Goal: Task Accomplishment & Management: Manage account settings

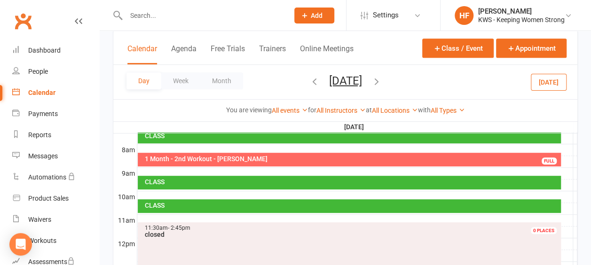
click at [156, 10] on input "text" at bounding box center [202, 15] width 159 height 13
type input "e"
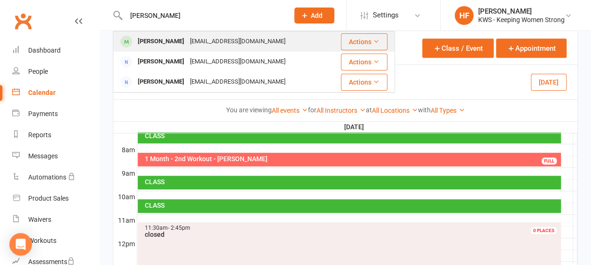
type input "[PERSON_NAME]"
click at [187, 43] on div "[EMAIL_ADDRESS][DOMAIN_NAME]" at bounding box center [237, 42] width 101 height 14
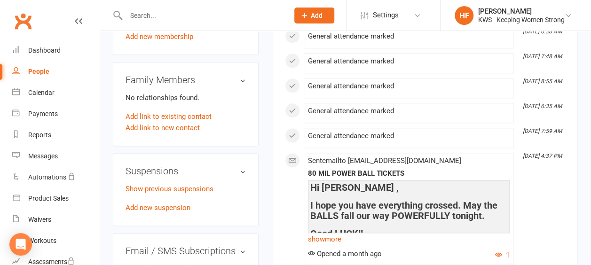
scroll to position [564, 0]
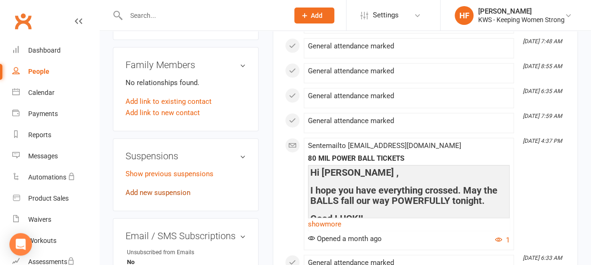
click at [168, 188] on link "Add new suspension" at bounding box center [157, 192] width 65 height 8
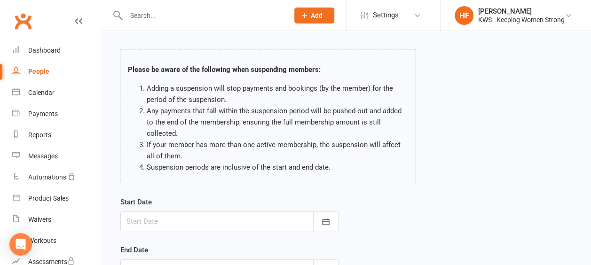
scroll to position [94, 0]
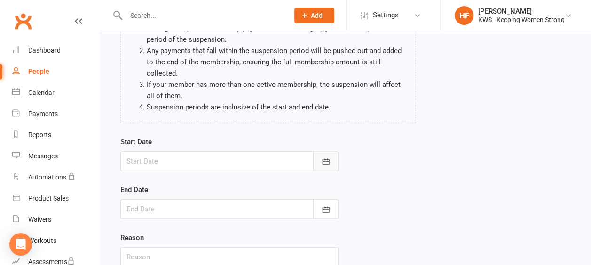
click at [324, 161] on icon "button" at bounding box center [325, 161] width 7 height 6
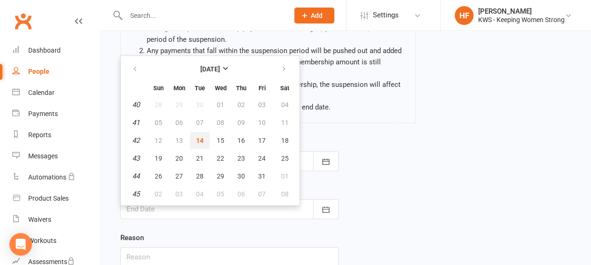
click at [198, 140] on span "14" at bounding box center [200, 141] width 8 height 8
type input "[DATE]"
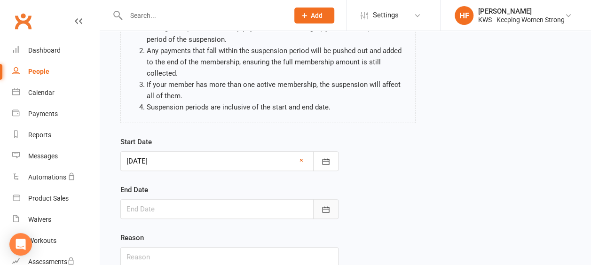
click at [324, 208] on icon "button" at bounding box center [325, 209] width 9 height 9
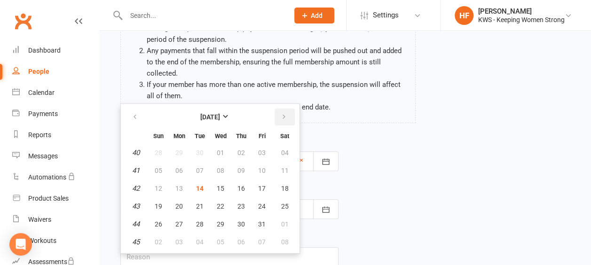
click at [286, 115] on icon "button" at bounding box center [284, 117] width 7 height 8
click at [284, 115] on icon "button" at bounding box center [284, 117] width 7 height 8
click at [160, 188] on span "14" at bounding box center [159, 189] width 8 height 8
type input "[DATE]"
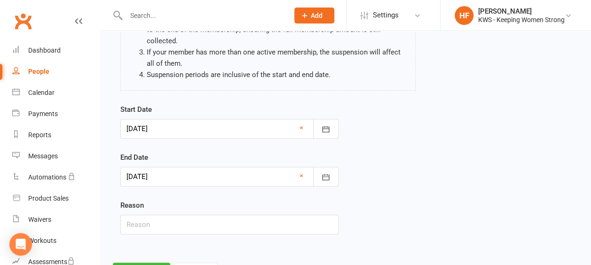
scroll to position [141, 0]
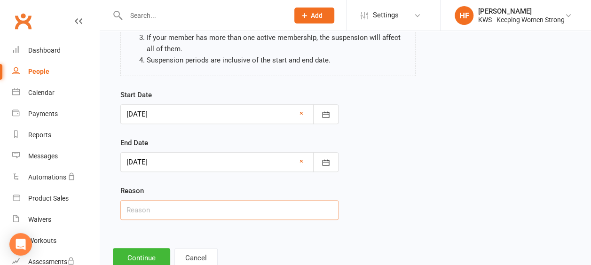
click at [156, 207] on input "text" at bounding box center [229, 210] width 218 height 20
type input "back"
click at [144, 256] on button "Continue" at bounding box center [141, 258] width 57 height 20
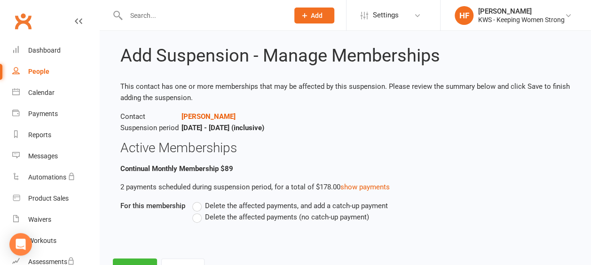
scroll to position [47, 0]
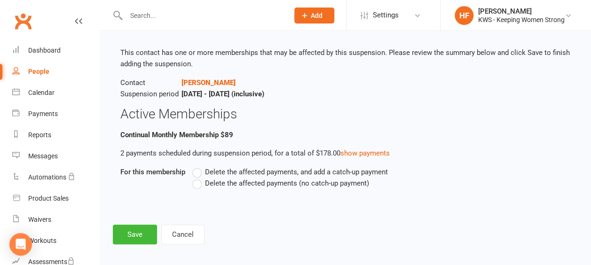
click at [197, 183] on label "Delete the affected payments (no catch-up payment)" at bounding box center [280, 183] width 177 height 11
click at [197, 178] on input "Delete the affected payments (no catch-up payment)" at bounding box center [195, 178] width 6 height 0
click at [141, 233] on button "Save" at bounding box center [135, 235] width 44 height 20
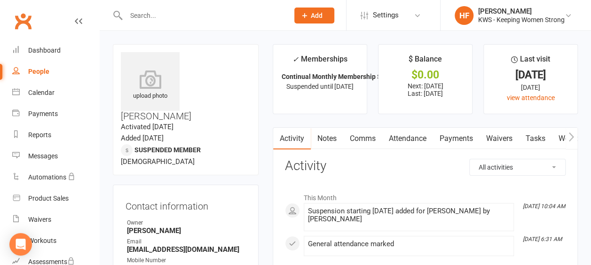
click at [160, 15] on input "text" at bounding box center [202, 15] width 159 height 13
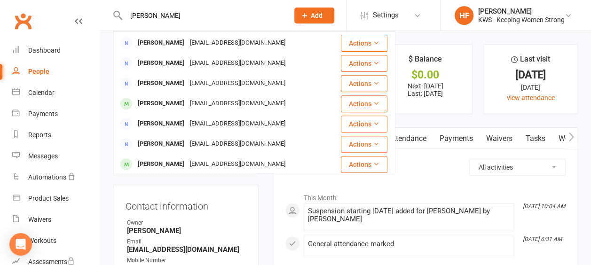
scroll to position [188, 0]
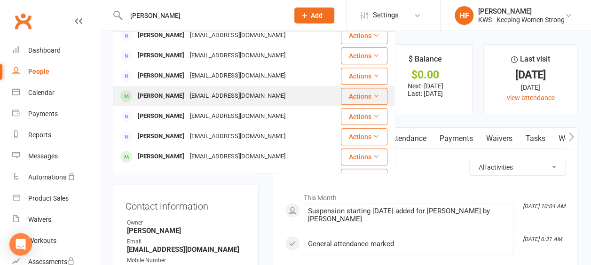
type input "[PERSON_NAME]"
click at [164, 98] on div "[PERSON_NAME]" at bounding box center [161, 96] width 52 height 14
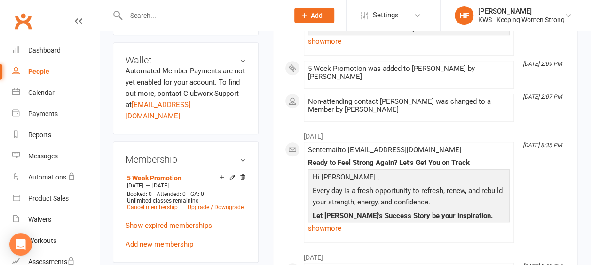
scroll to position [329, 0]
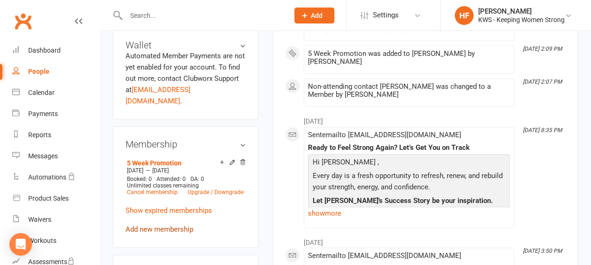
click at [170, 225] on link "Add new membership" at bounding box center [159, 229] width 68 height 8
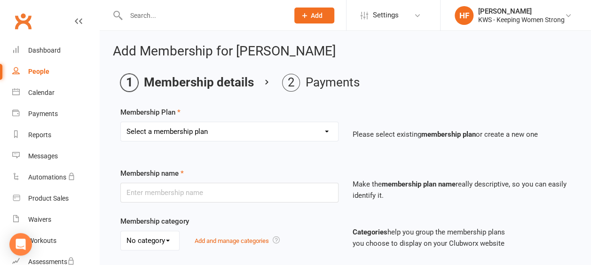
click at [329, 131] on select "Select a membership plan Create new Membership Plan Continual Monthly Membershi…" at bounding box center [229, 131] width 217 height 19
select select "1"
click at [121, 122] on select "Select a membership plan Create new Membership Plan Continual Monthly Membershi…" at bounding box center [229, 131] width 217 height 19
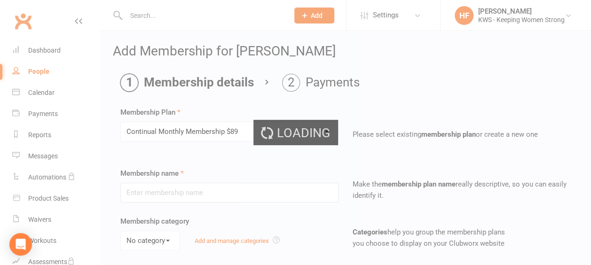
type input "Continual Monthly Membership $89"
select select "0"
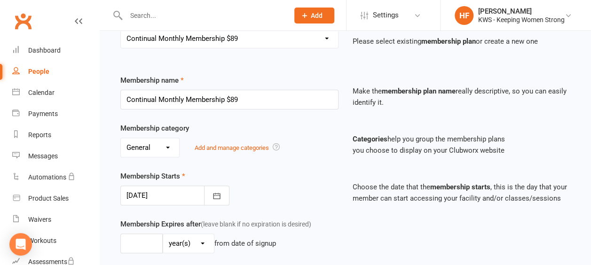
scroll to position [94, 0]
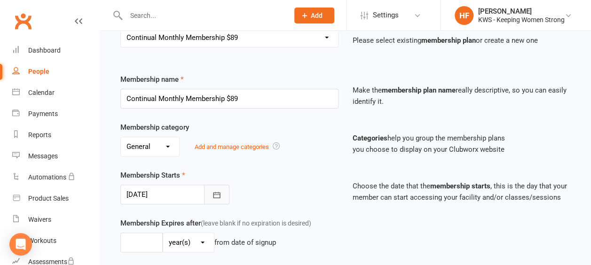
click at [218, 194] on icon "button" at bounding box center [216, 194] width 9 height 9
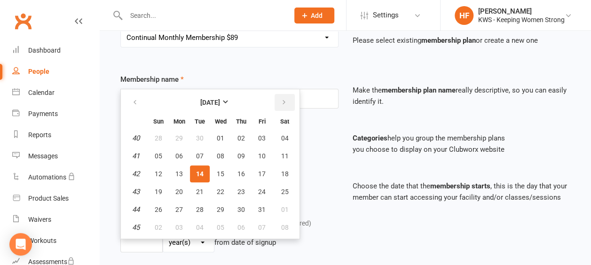
click at [285, 101] on icon "button" at bounding box center [284, 103] width 7 height 8
click at [180, 188] on span "17" at bounding box center [179, 192] width 8 height 8
type input "[DATE]"
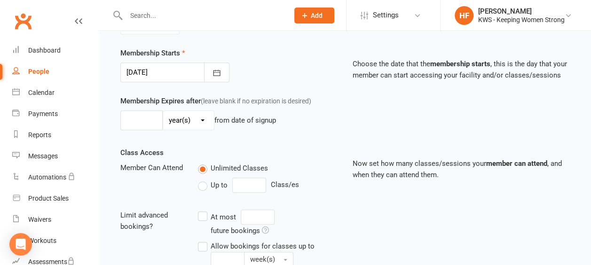
scroll to position [352, 0]
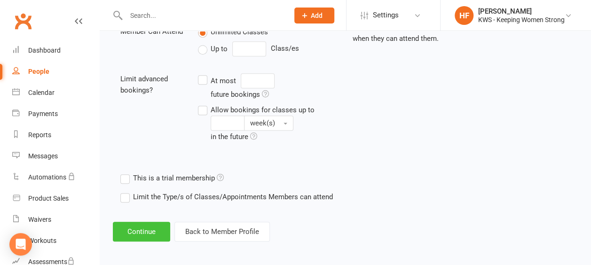
click at [141, 226] on button "Continue" at bounding box center [141, 232] width 57 height 20
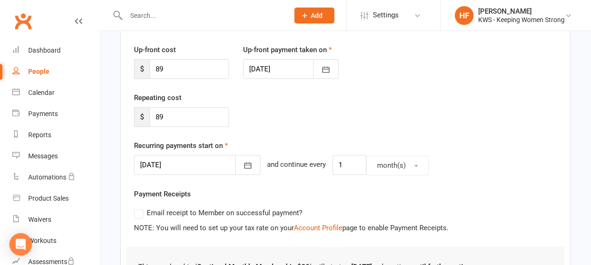
scroll to position [235, 0]
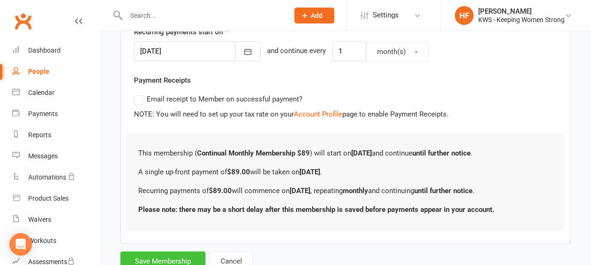
click at [160, 253] on button "Save Membership" at bounding box center [162, 261] width 85 height 20
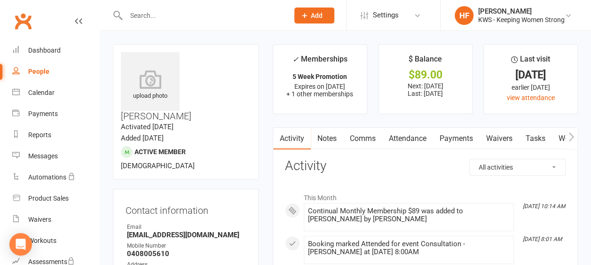
click at [163, 17] on input "text" at bounding box center [202, 15] width 159 height 13
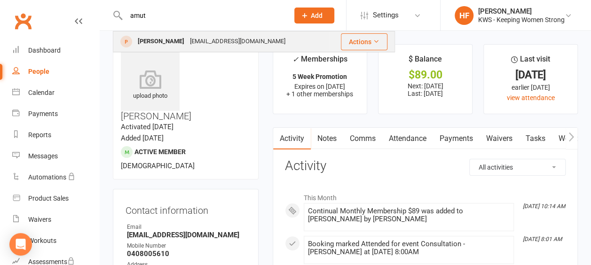
type input "amut"
click at [171, 40] on div "[PERSON_NAME]" at bounding box center [161, 42] width 52 height 14
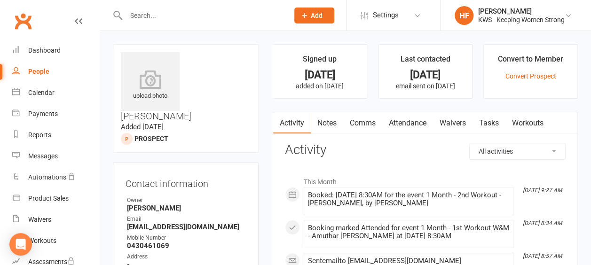
click at [517, 79] on li "Convert to Member Convert Prospect" at bounding box center [530, 71] width 94 height 55
click at [520, 77] on link "Convert Prospect" at bounding box center [530, 76] width 51 height 8
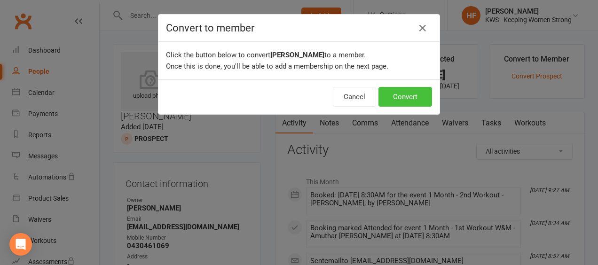
click at [409, 100] on button "Convert" at bounding box center [405, 97] width 54 height 20
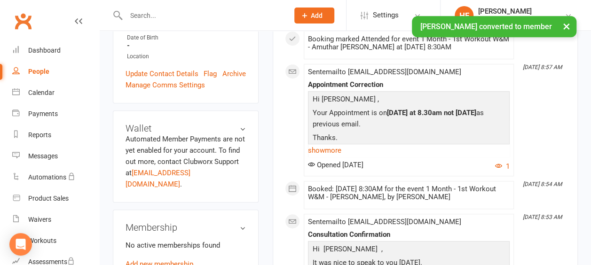
scroll to position [282, 0]
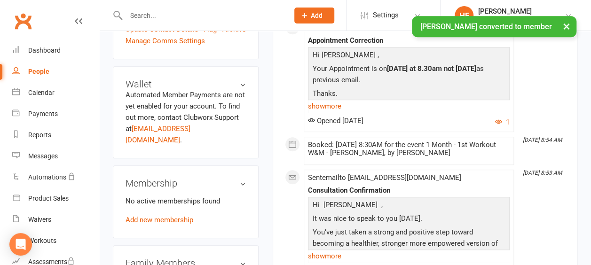
click at [181, 216] on link "Add new membership" at bounding box center [159, 220] width 68 height 8
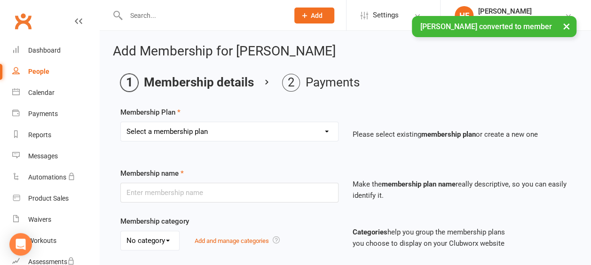
click at [326, 131] on select "Select a membership plan Create new Membership Plan Continual Monthly Membershi…" at bounding box center [229, 131] width 217 height 19
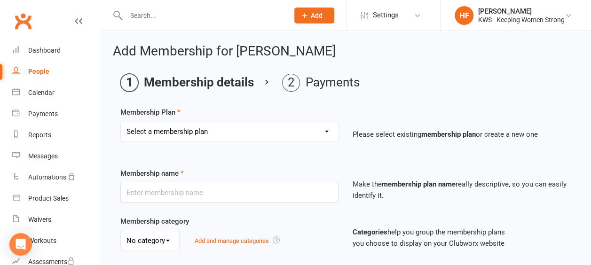
select select "7"
click at [121, 122] on select "Select a membership plan Create new Membership Plan Continual Monthly Membershi…" at bounding box center [229, 131] width 217 height 19
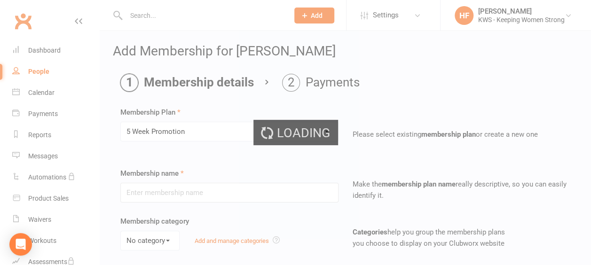
type input "5 Week Promotion"
select select "0"
type input "5"
select select "1"
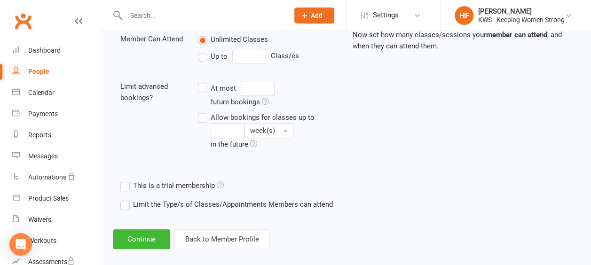
scroll to position [352, 0]
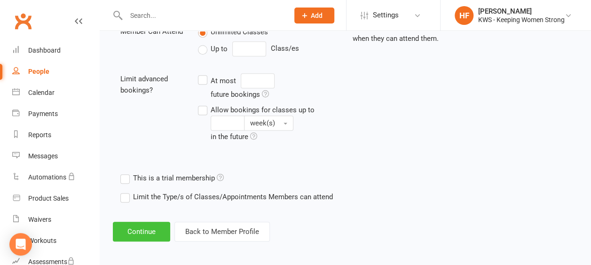
click at [139, 227] on button "Continue" at bounding box center [141, 232] width 57 height 20
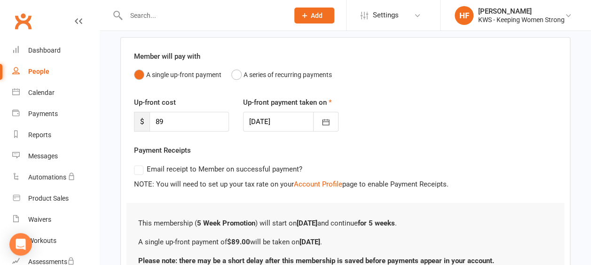
scroll to position [153, 0]
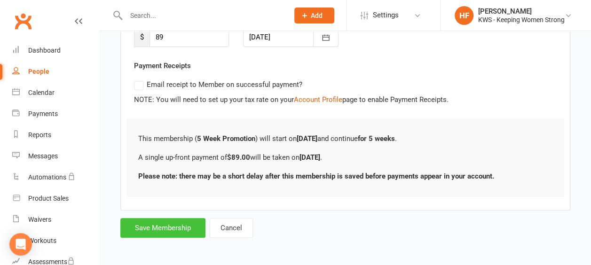
click at [159, 227] on button "Save Membership" at bounding box center [162, 228] width 85 height 20
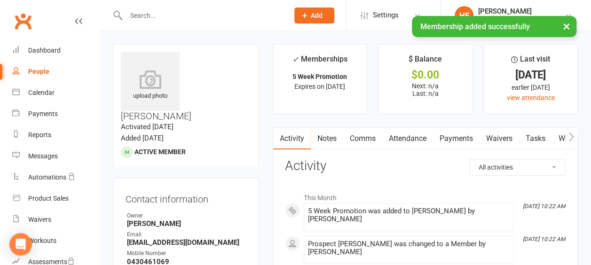
click at [368, 137] on link "Comms" at bounding box center [362, 139] width 39 height 22
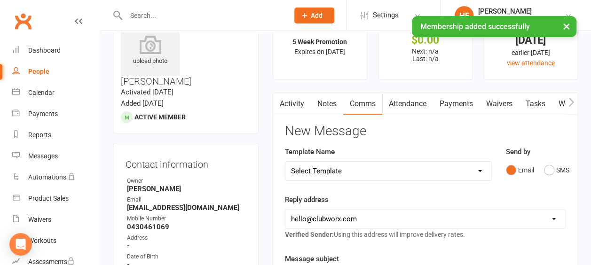
scroll to position [47, 0]
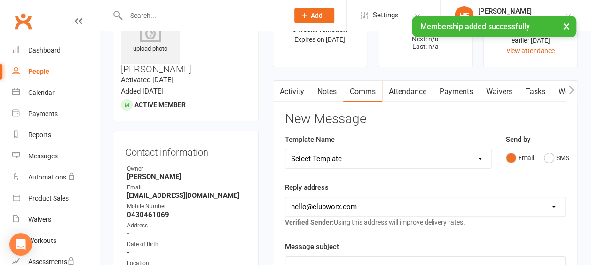
click at [478, 158] on select "Select Template [Email] KWS RENEWAL [Email] 1st WO CONFIRMATION [Email] 4 Week …" at bounding box center [388, 158] width 206 height 19
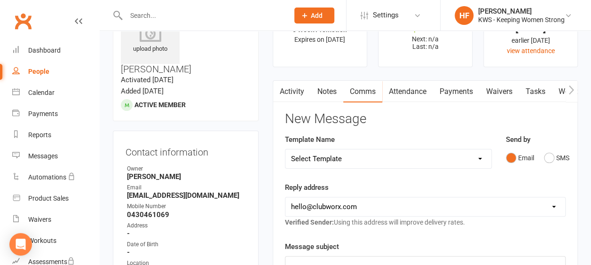
select select "19"
click at [285, 149] on select "Select Template [Email] KWS RENEWAL [Email] 1st WO CONFIRMATION [Email] 4 Week …" at bounding box center [388, 158] width 206 height 19
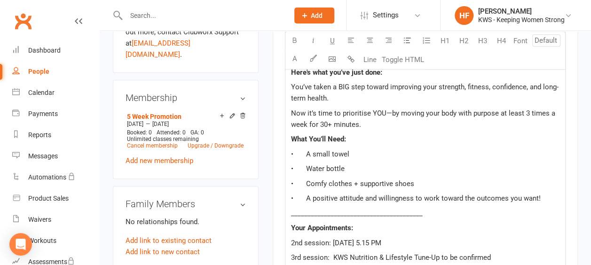
scroll to position [423, 0]
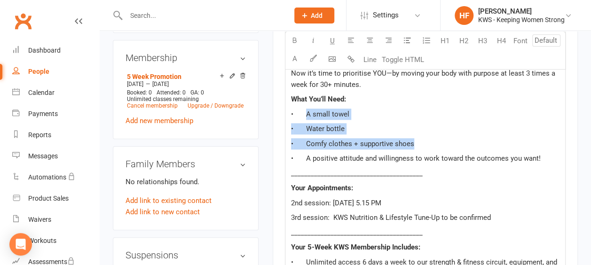
drag, startPoint x: 303, startPoint y: 111, endPoint x: 419, endPoint y: 139, distance: 119.9
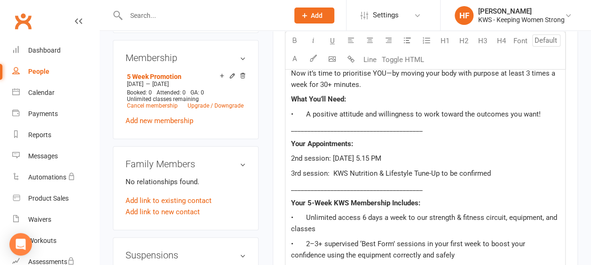
drag, startPoint x: 416, startPoint y: 153, endPoint x: 333, endPoint y: 155, distance: 83.7
click at [333, 155] on p "2nd session: [DATE] 5.15 PM" at bounding box center [425, 158] width 268 height 11
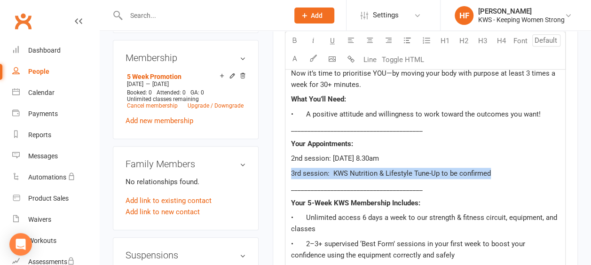
drag, startPoint x: 493, startPoint y: 172, endPoint x: 283, endPoint y: 173, distance: 210.6
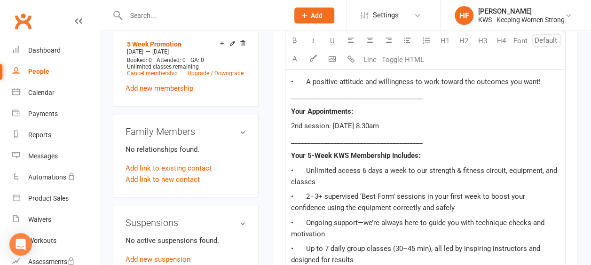
scroll to position [470, 0]
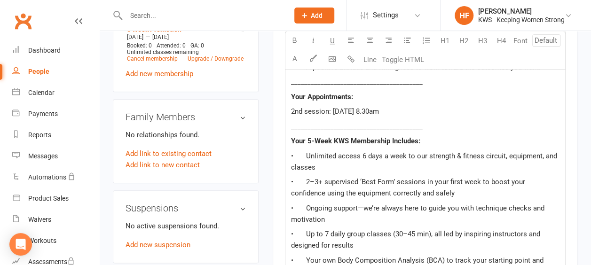
drag, startPoint x: 440, startPoint y: 109, endPoint x: 332, endPoint y: 111, distance: 107.7
click at [332, 111] on p "2nd session: [DATE] 8.30am" at bounding box center [425, 111] width 268 height 11
click at [294, 39] on icon "button" at bounding box center [294, 40] width 7 height 7
click at [470, 121] on p "________________________________________" at bounding box center [425, 126] width 268 height 11
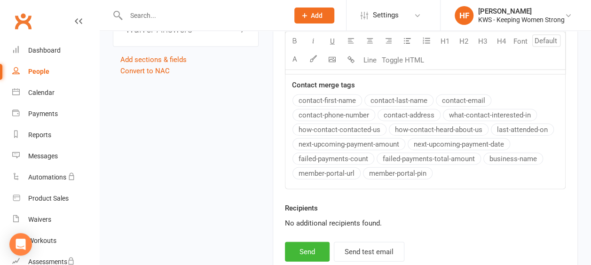
scroll to position [1081, 0]
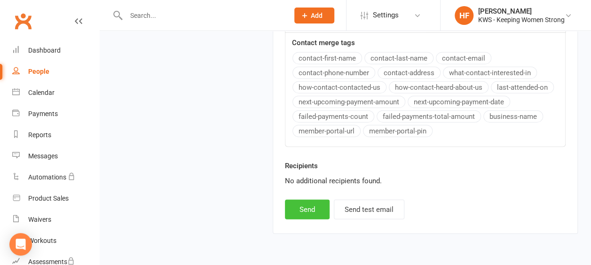
click at [313, 209] on button "Send" at bounding box center [307, 210] width 45 height 20
select select
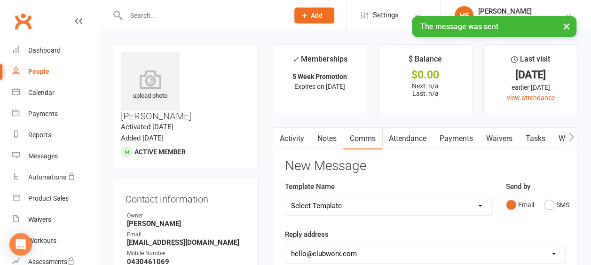
scroll to position [0, 0]
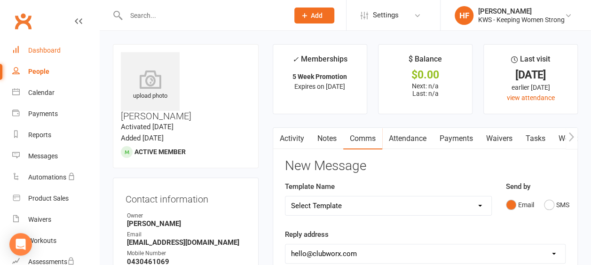
click at [51, 51] on div "Dashboard" at bounding box center [44, 51] width 32 height 8
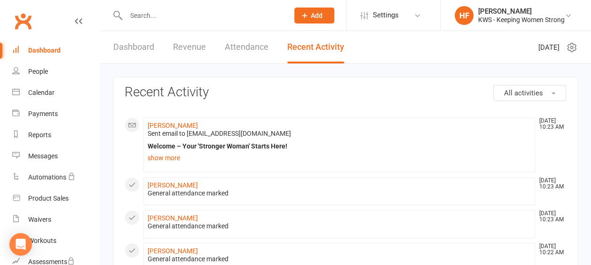
click at [140, 48] on link "Dashboard" at bounding box center [133, 47] width 41 height 32
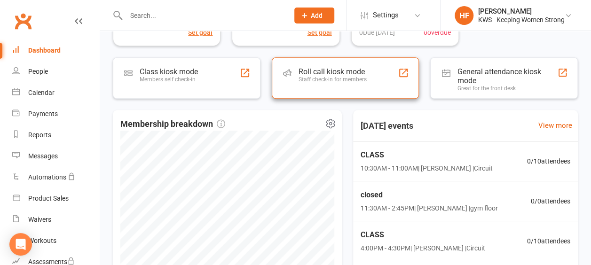
scroll to position [329, 0]
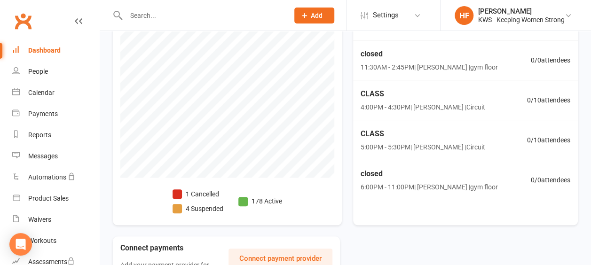
click at [194, 193] on li "1 Cancelled" at bounding box center [197, 194] width 51 height 10
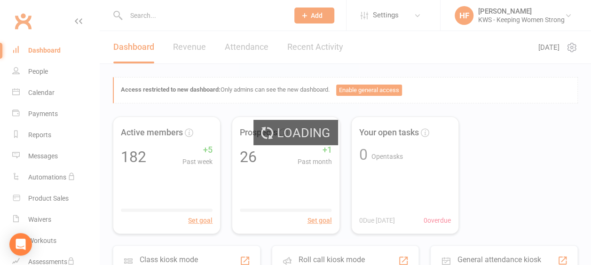
select select "no_trial"
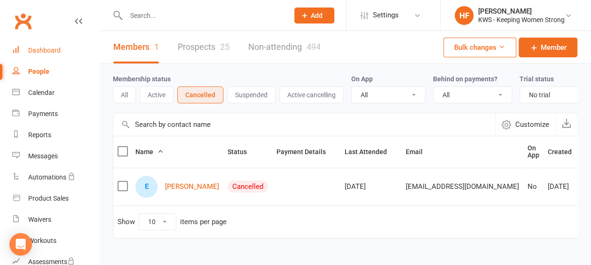
click at [42, 51] on div "Dashboard" at bounding box center [44, 51] width 32 height 8
